Goal: Check status: Check status

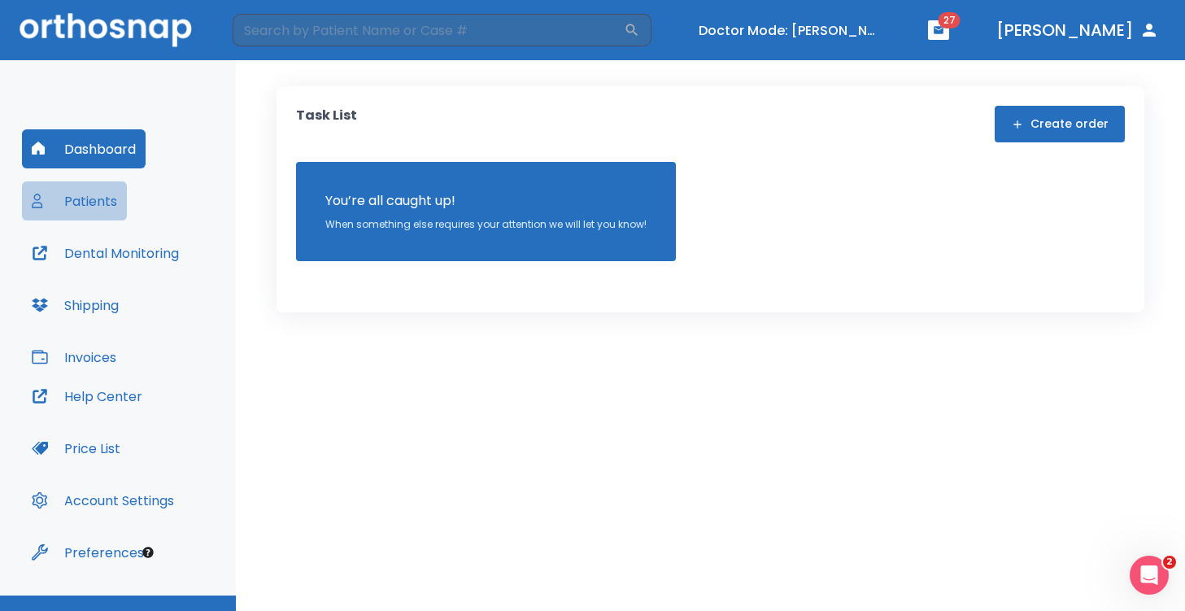
click at [100, 194] on button "Patients" at bounding box center [74, 200] width 105 height 39
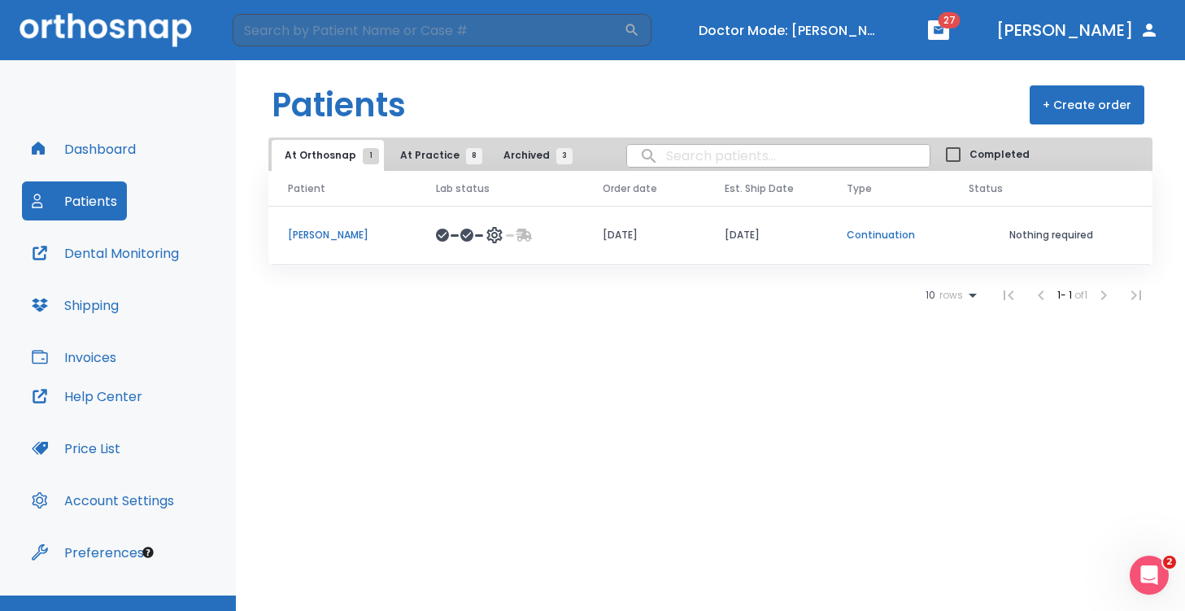
click at [325, 229] on p "[PERSON_NAME]" at bounding box center [342, 235] width 109 height 15
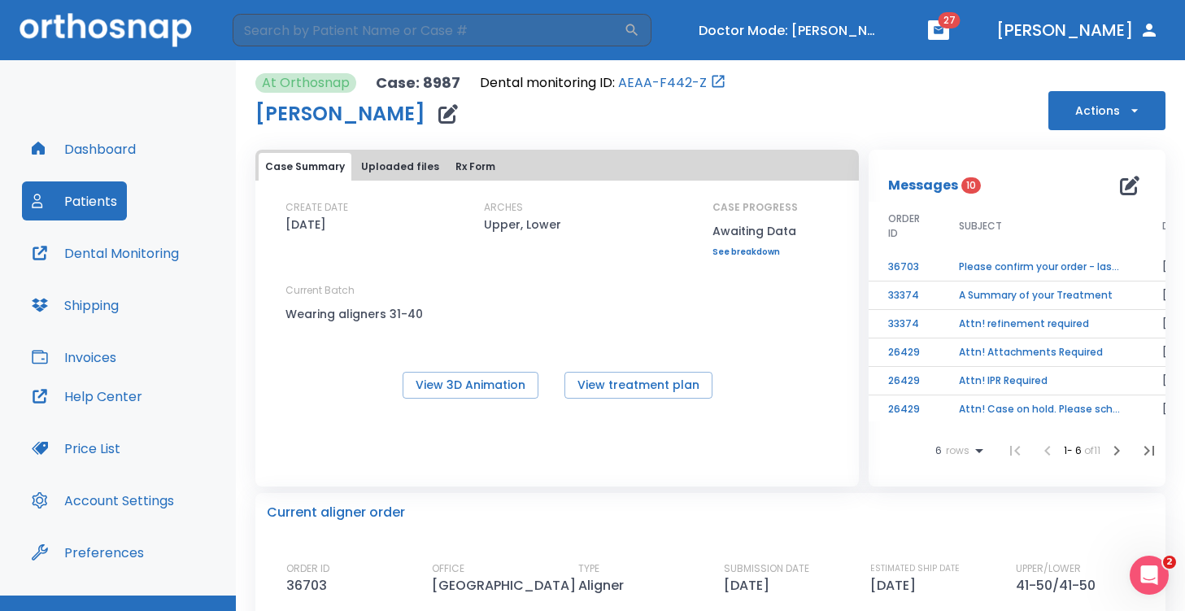
click at [59, 214] on button "Patients" at bounding box center [74, 200] width 105 height 39
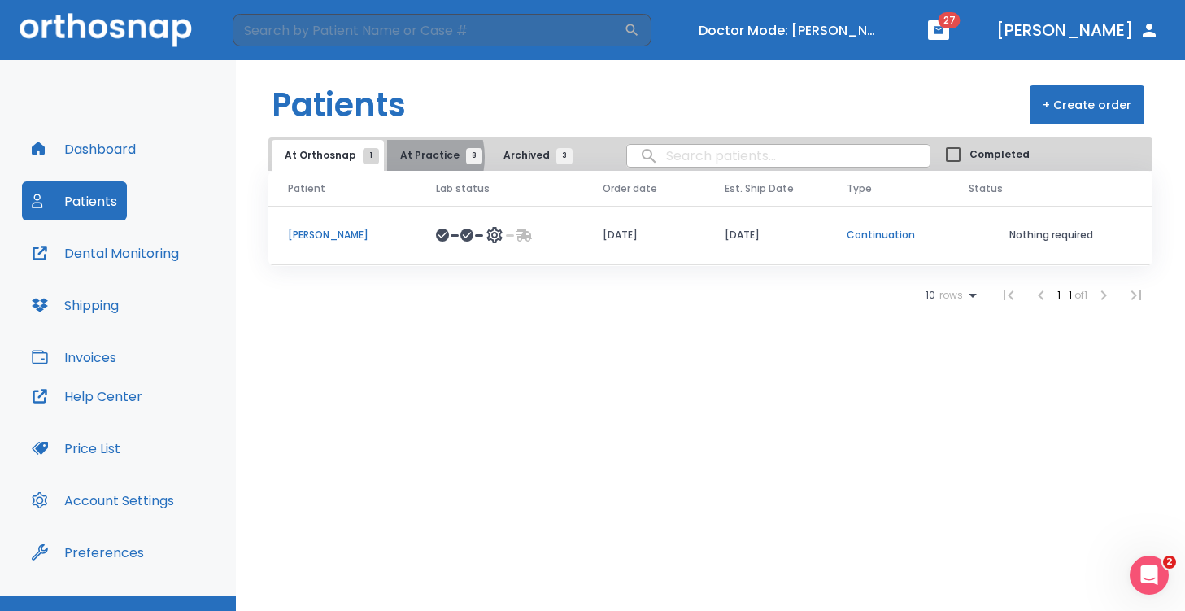
click at [403, 158] on span "At Practice 8" at bounding box center [437, 155] width 74 height 15
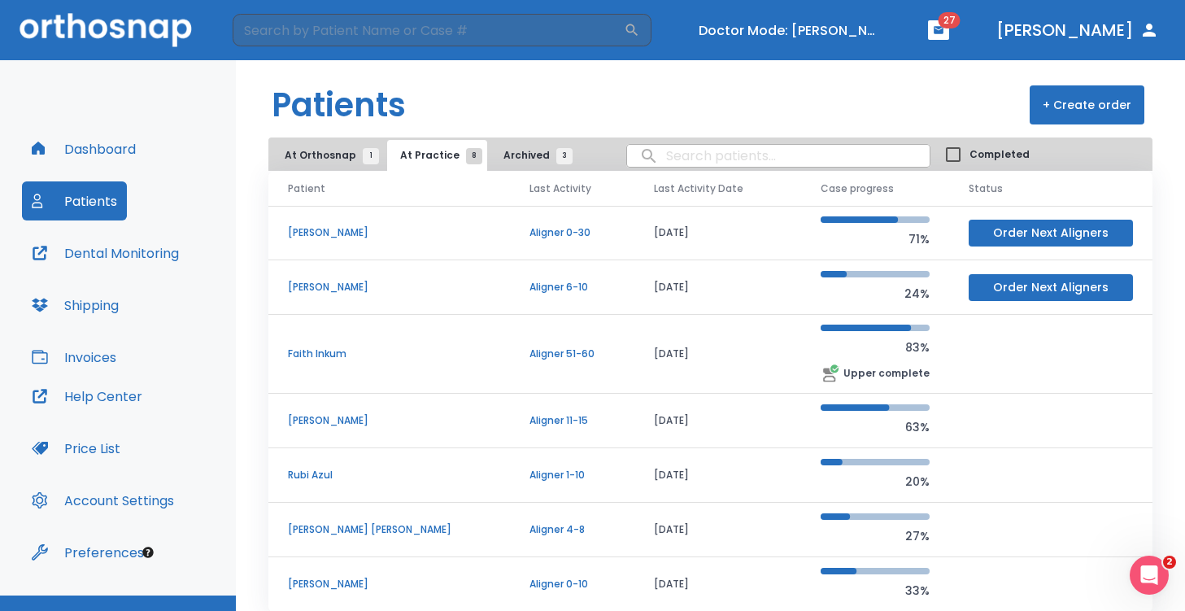
click at [756, 151] on input "search" at bounding box center [778, 156] width 303 height 32
type input "maria"
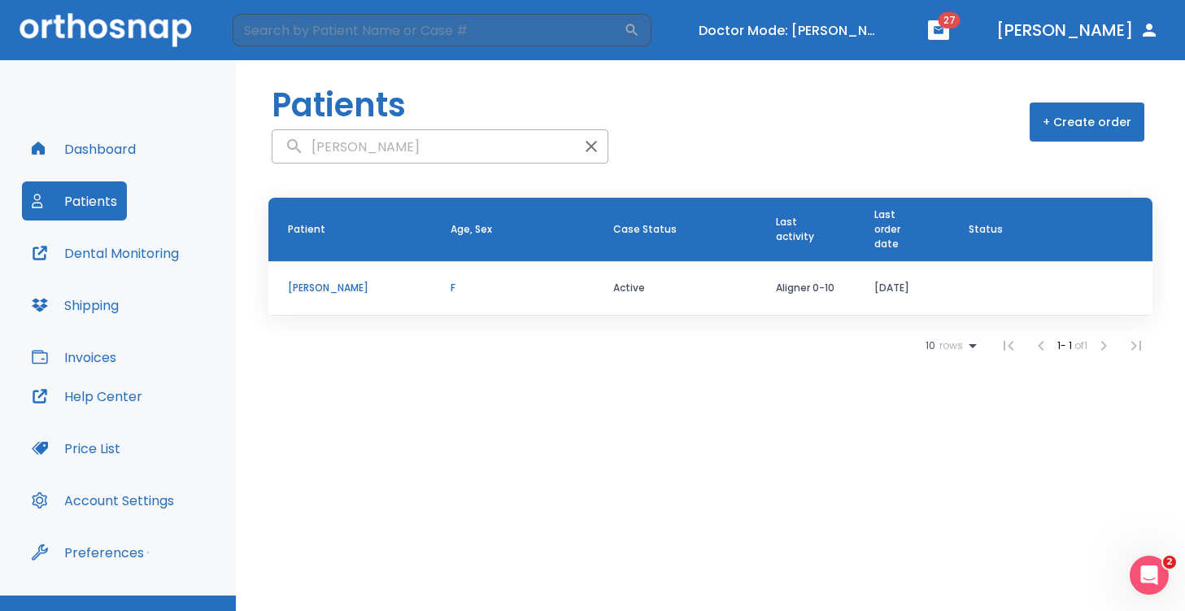
click at [336, 290] on p "Maria Castro" at bounding box center [350, 288] width 124 height 15
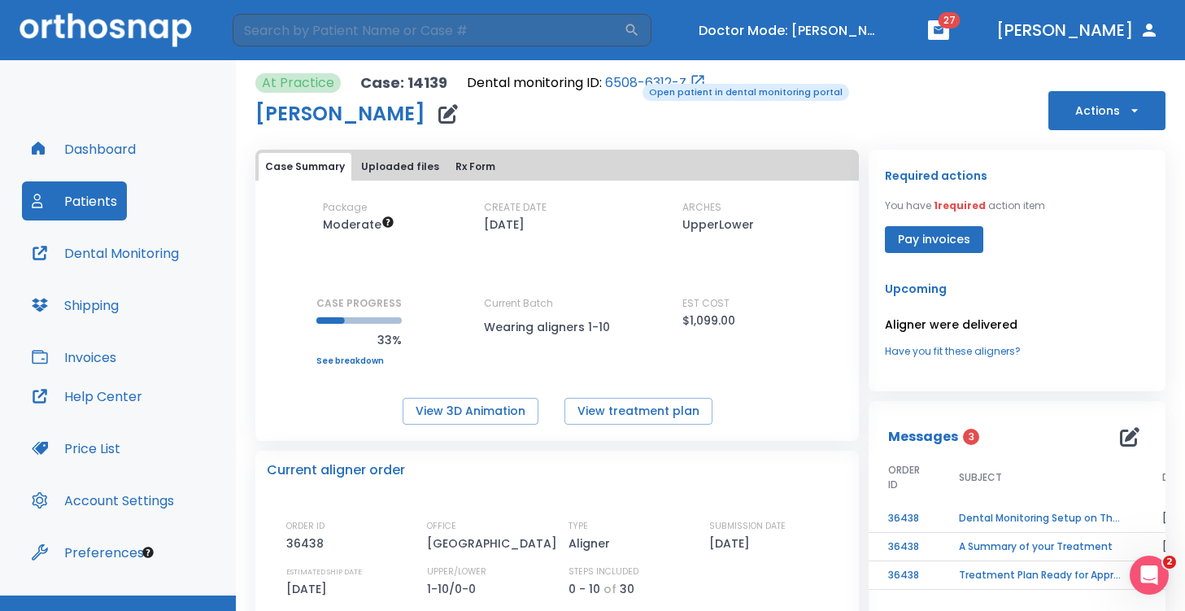
click at [631, 82] on link "6508-6312-Z" at bounding box center [645, 83] width 81 height 20
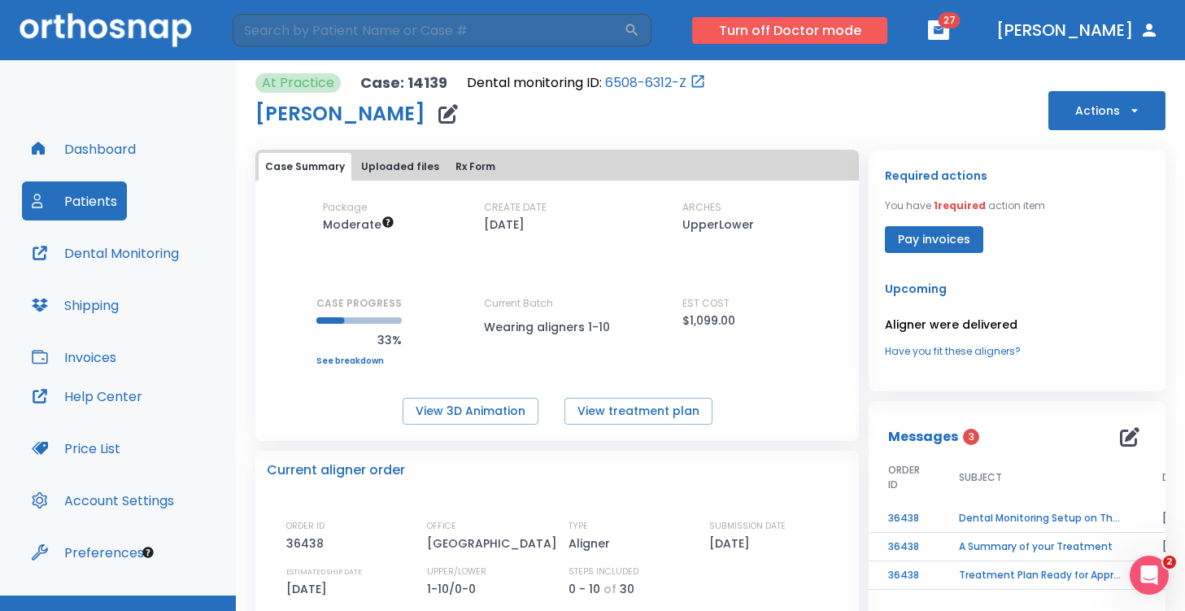
click at [814, 28] on button "Turn off Doctor mode" at bounding box center [789, 30] width 195 height 27
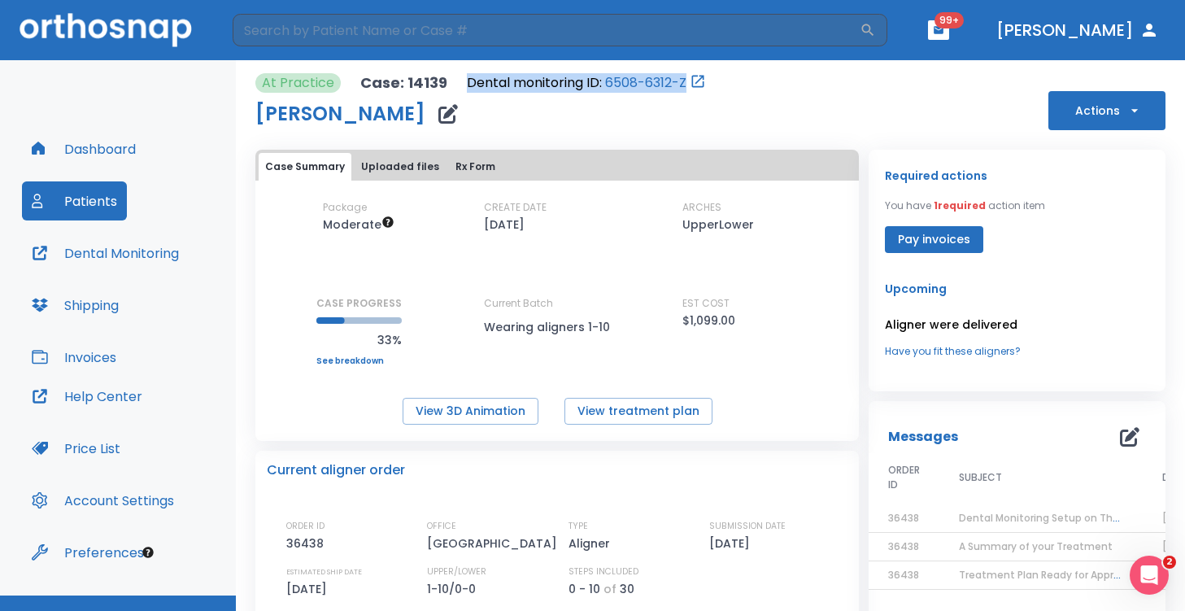
drag, startPoint x: 465, startPoint y: 85, endPoint x: 725, endPoint y: 85, distance: 260.4
click at [725, 85] on div "At Practice Case: 14139 Dental monitoring ID: 6508-6312-Z Maria Castro Actions" at bounding box center [710, 101] width 910 height 57
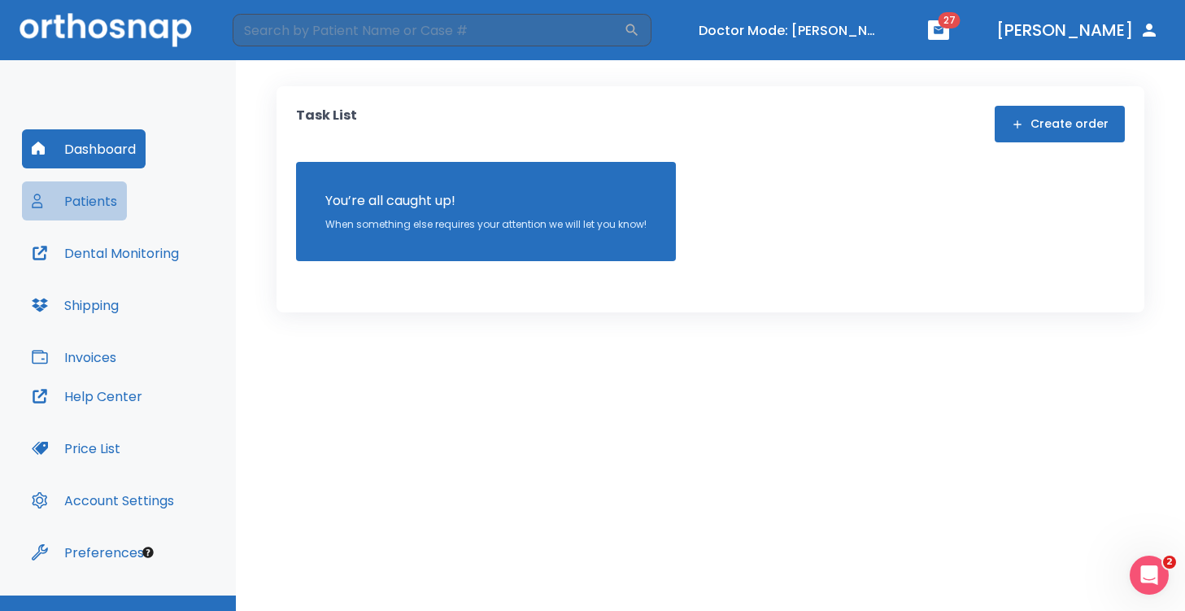
click at [82, 203] on button "Patients" at bounding box center [74, 200] width 105 height 39
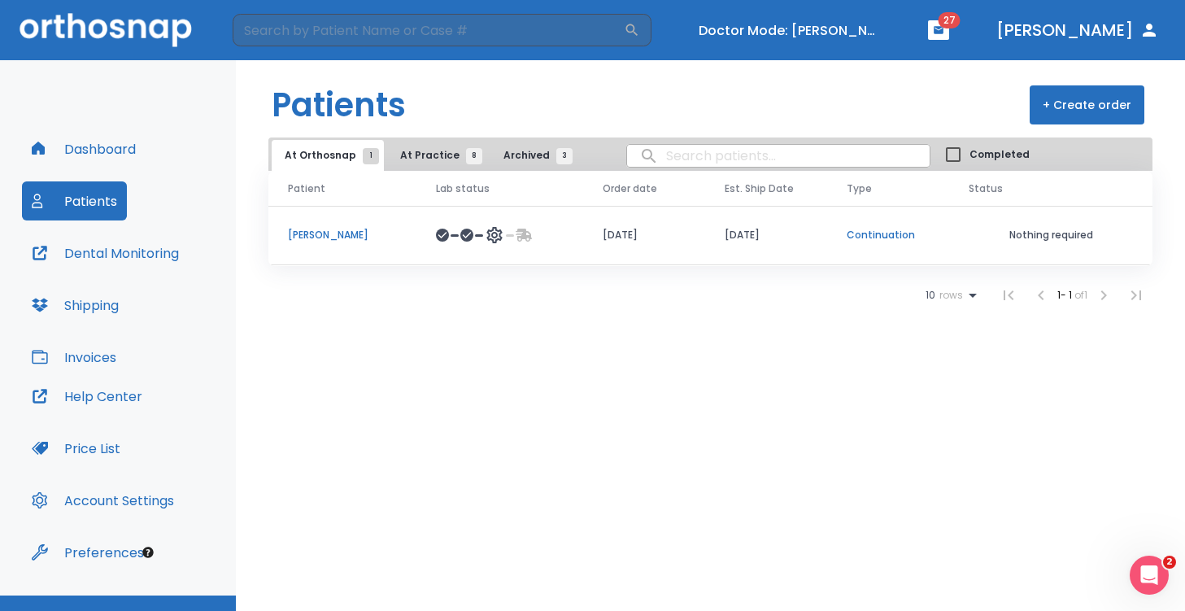
click at [341, 229] on p "[PERSON_NAME]" at bounding box center [342, 235] width 109 height 15
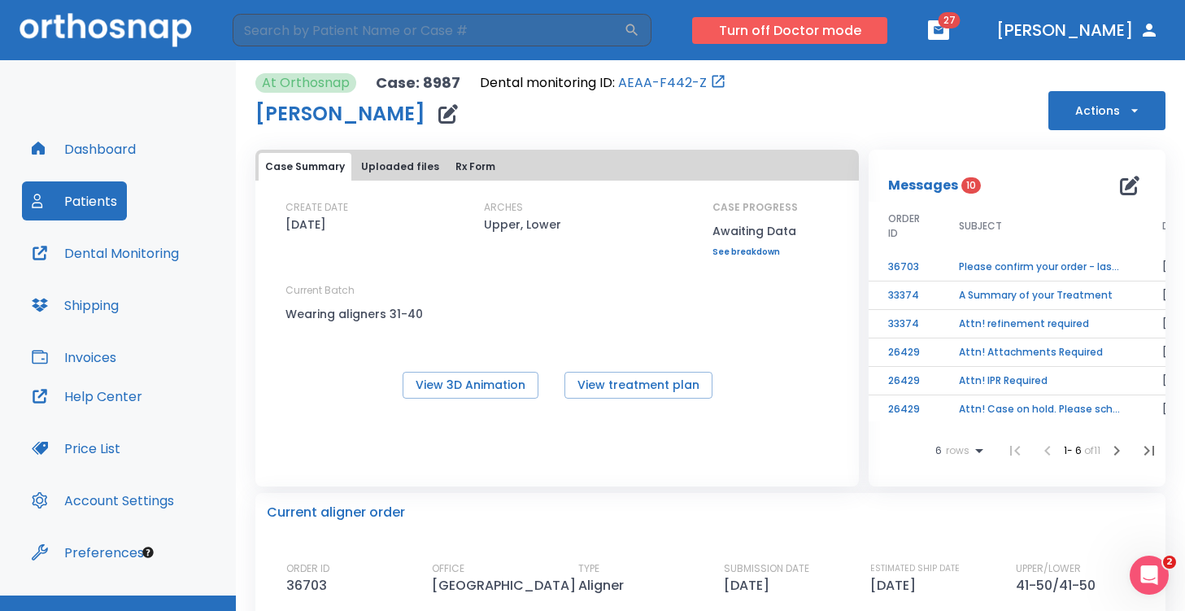
click at [826, 32] on button "Turn off Doctor mode" at bounding box center [789, 30] width 195 height 27
